Goal: Find specific page/section: Find specific page/section

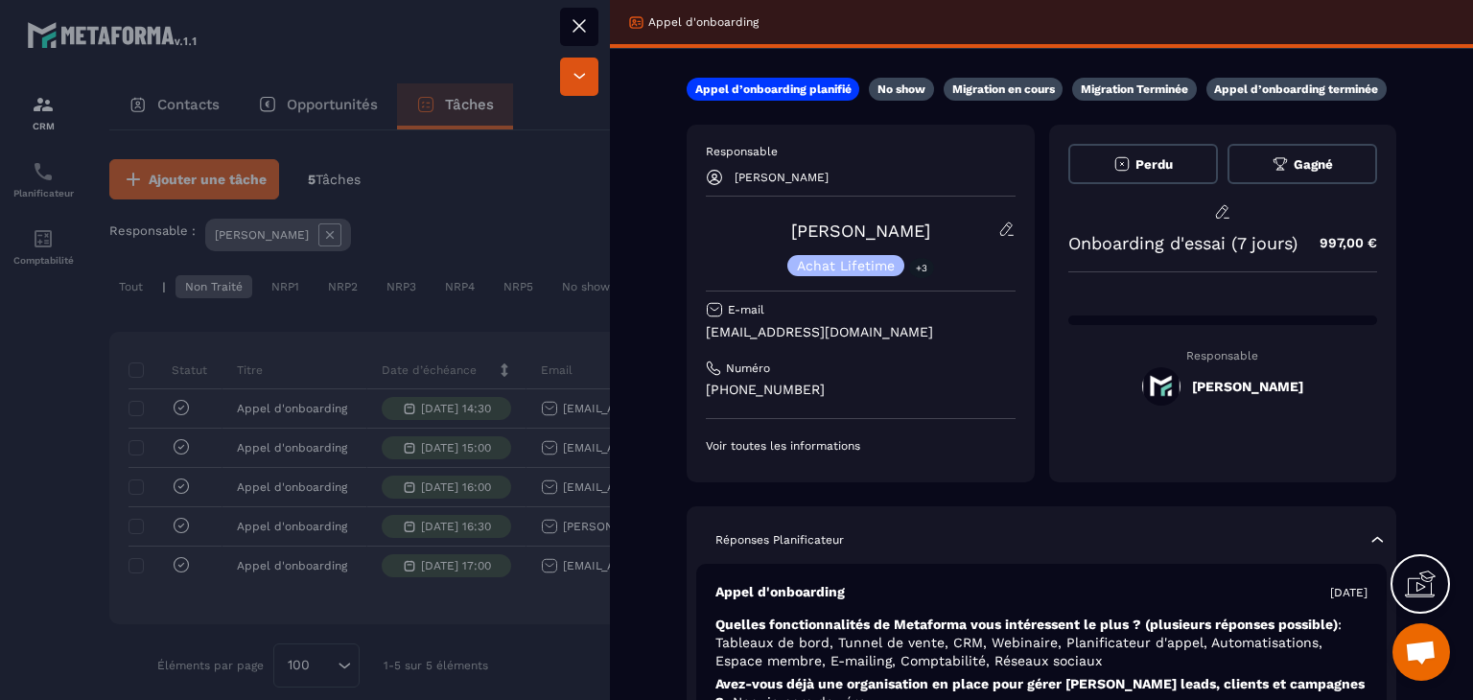
click at [579, 24] on icon at bounding box center [579, 25] width 23 height 23
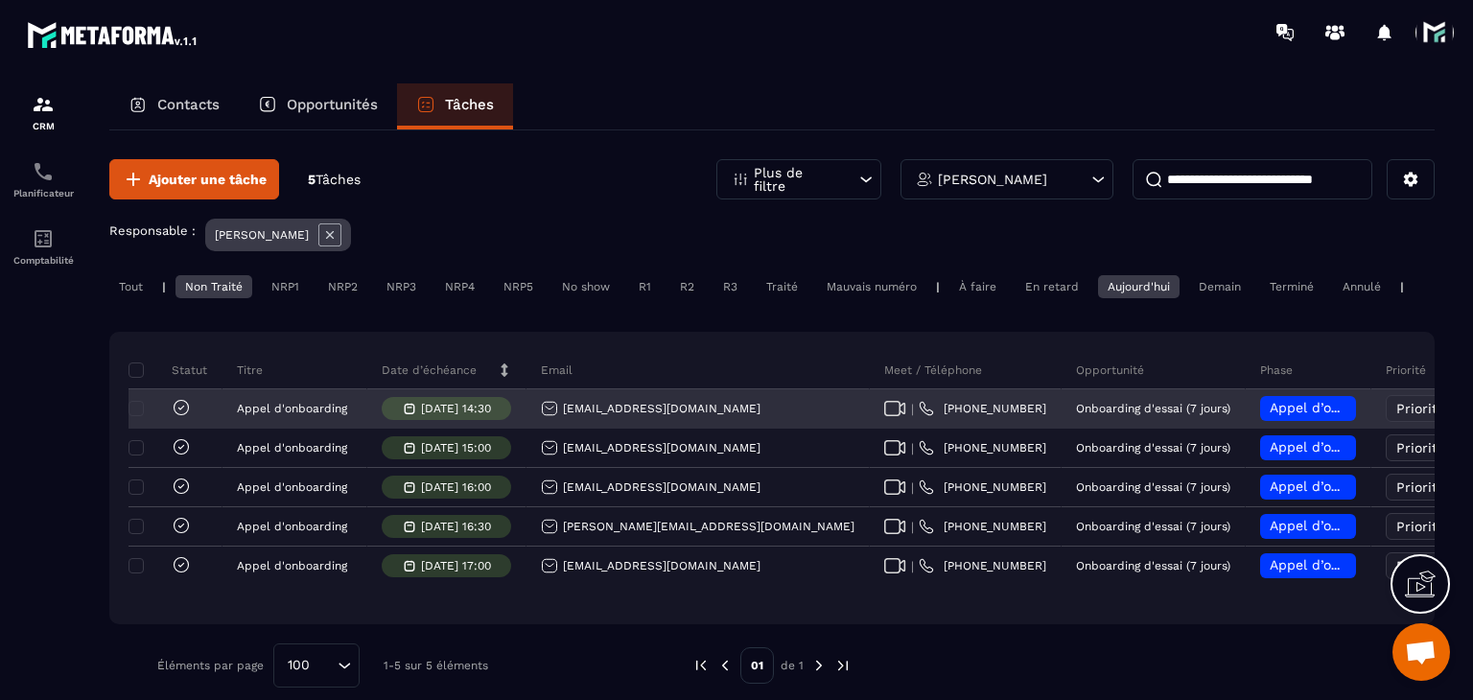
click at [884, 416] on icon at bounding box center [895, 408] width 22 height 15
click at [587, 417] on div "[EMAIL_ADDRESS][DOMAIN_NAME]" at bounding box center [651, 408] width 220 height 17
